Goal: Transaction & Acquisition: Obtain resource

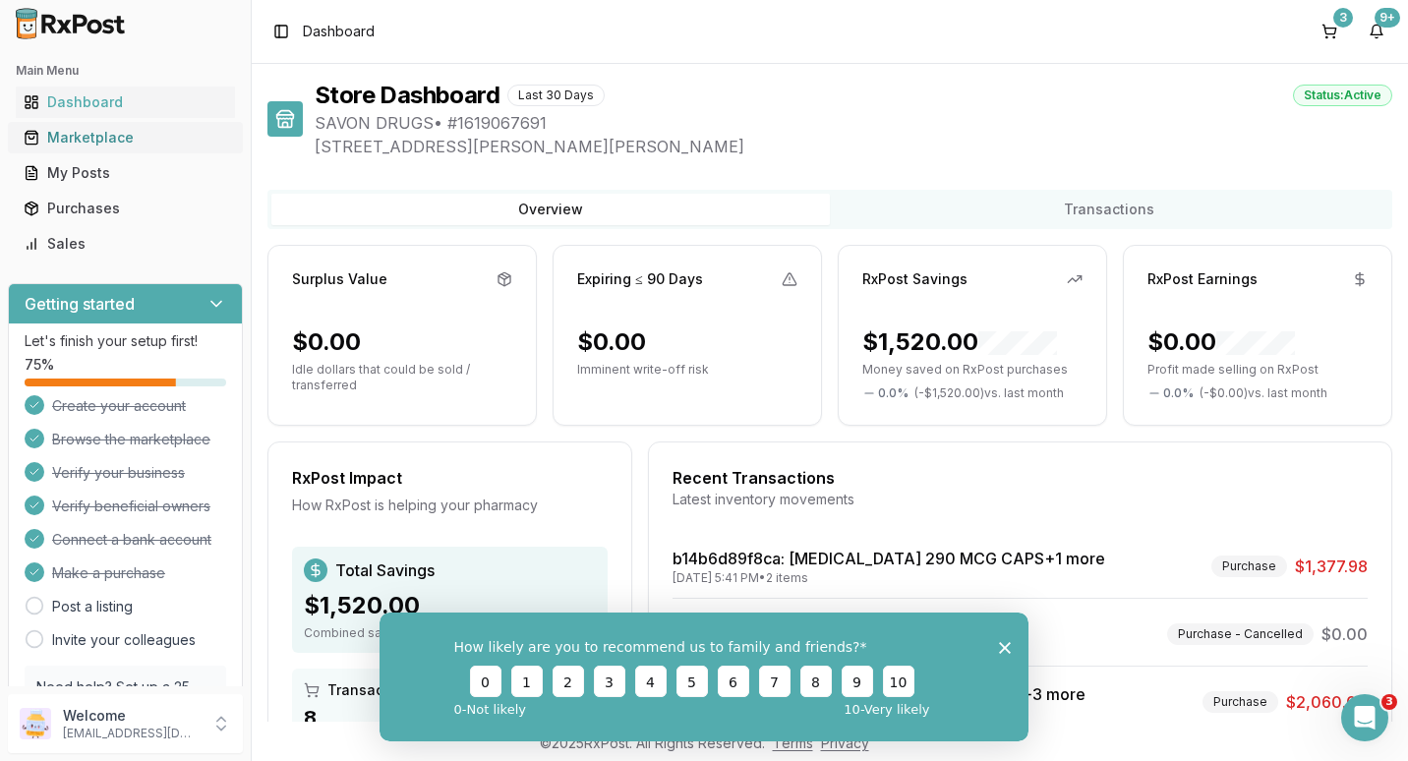
click at [107, 140] on div "Marketplace" at bounding box center [126, 138] width 204 height 20
click at [138, 138] on div "Marketplace" at bounding box center [126, 138] width 204 height 20
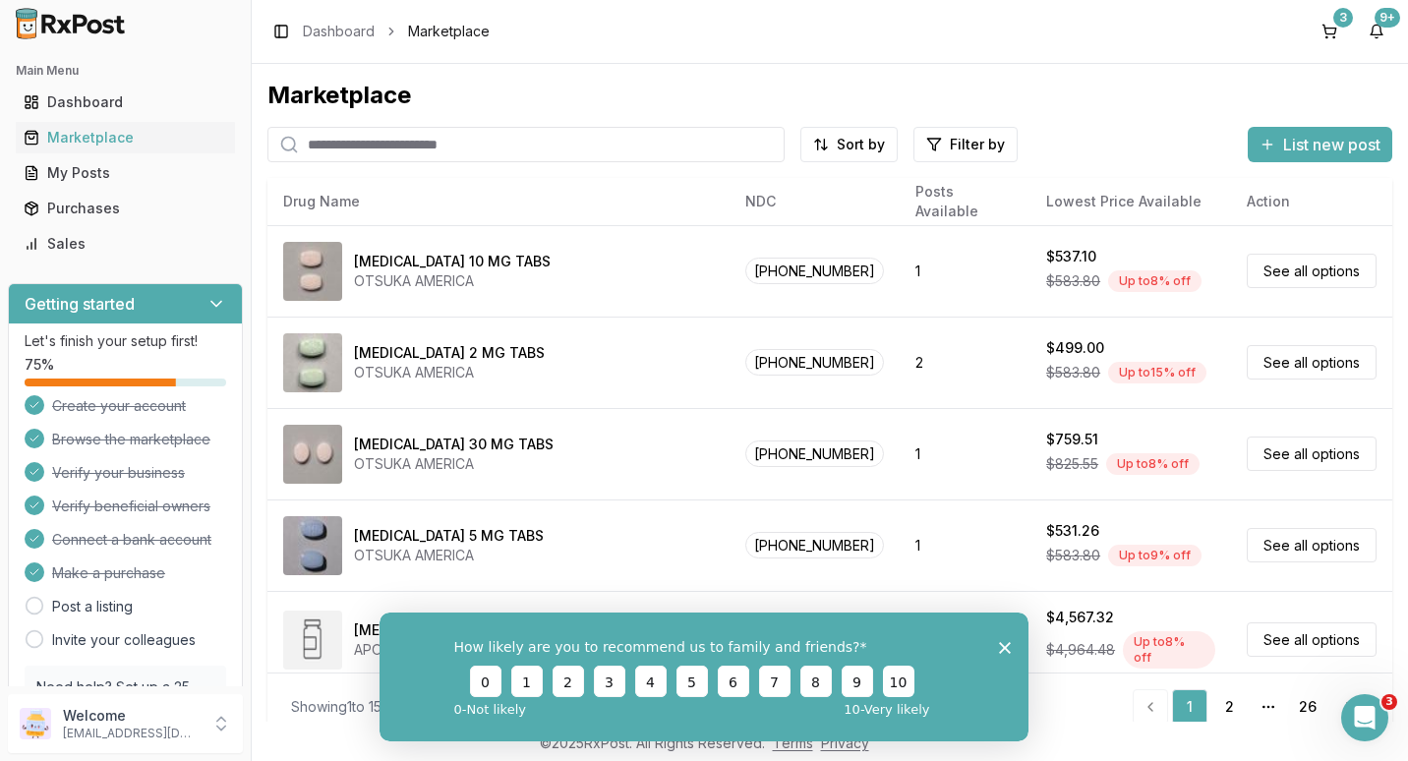
click at [897, 671] on button "10" at bounding box center [898, 680] width 31 height 31
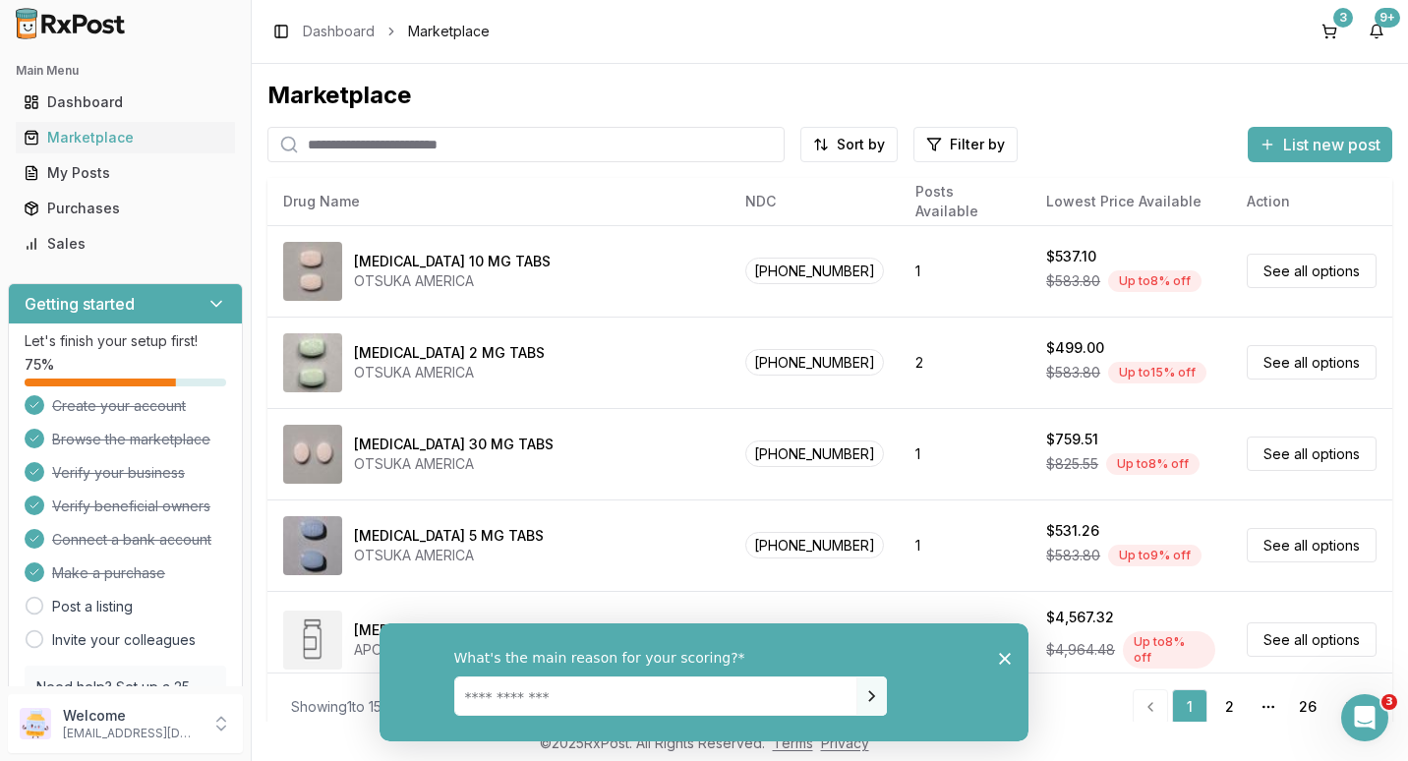
click at [341, 141] on input "search" at bounding box center [525, 144] width 517 height 35
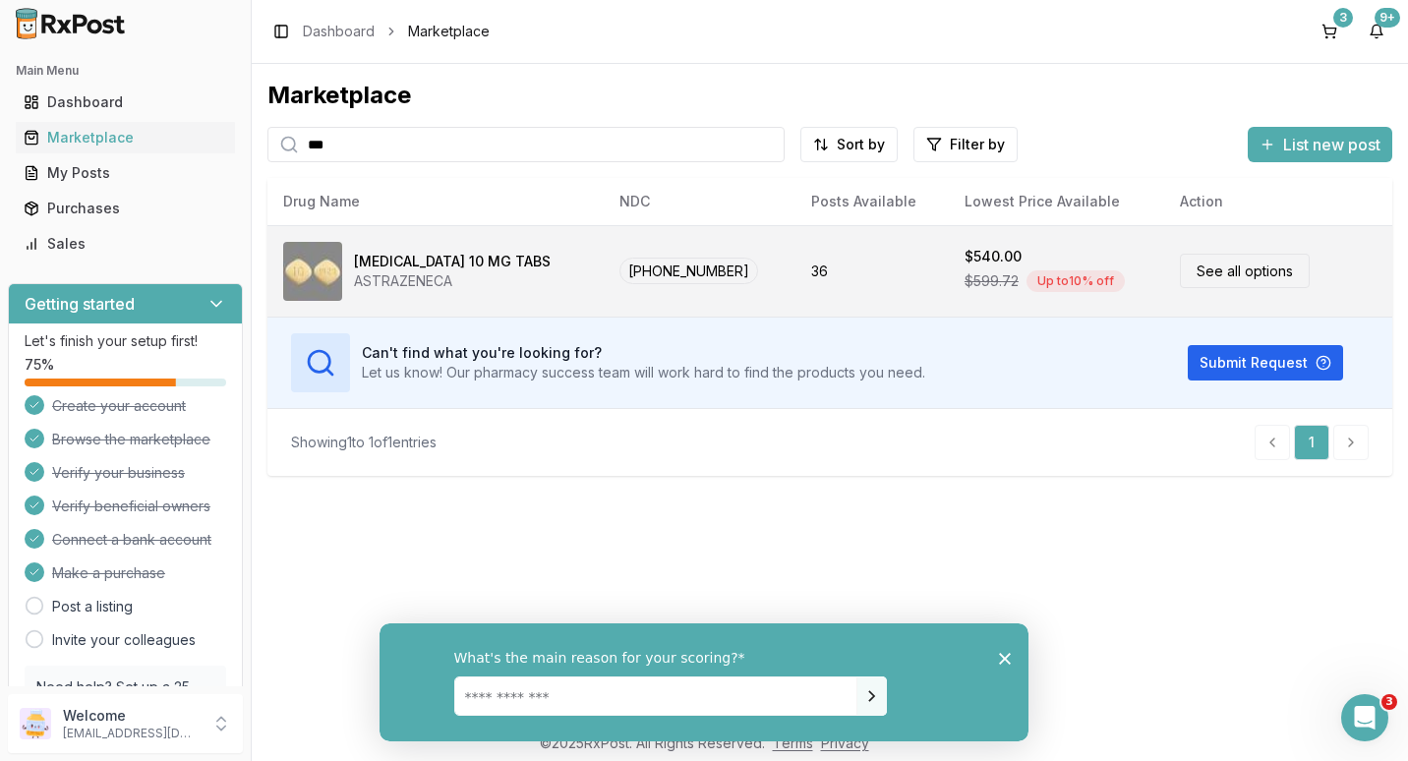
type input "***"
click at [1196, 273] on link "See all options" at bounding box center [1245, 271] width 130 height 34
